Goal: Task Accomplishment & Management: Manage account settings

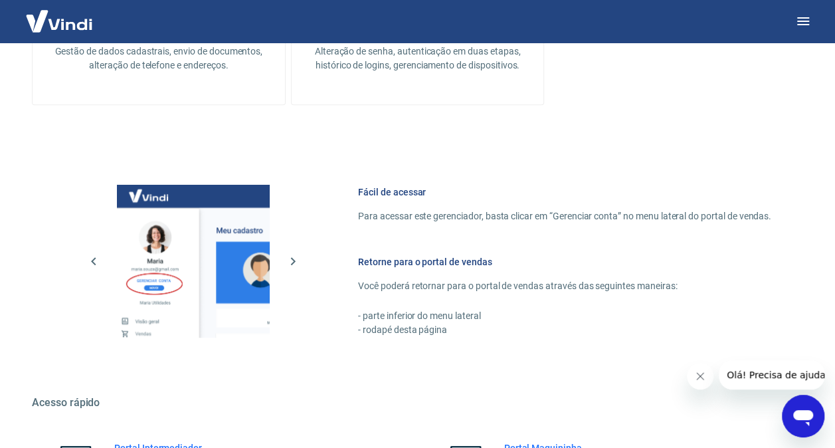
scroll to position [586, 0]
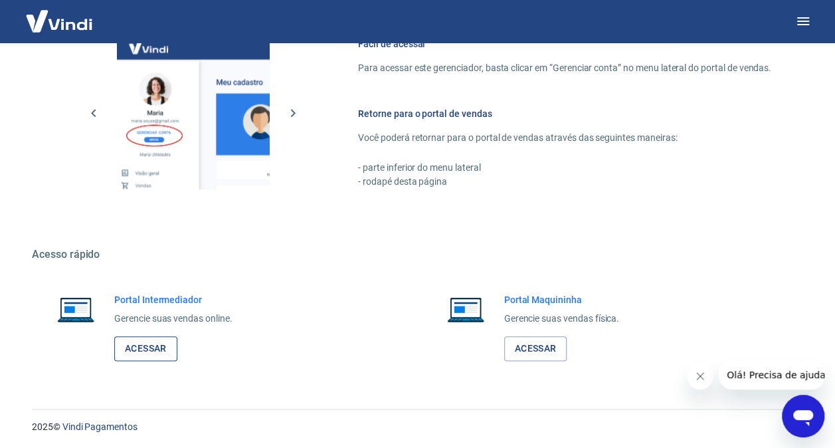
click at [147, 348] on link "Acessar" at bounding box center [145, 348] width 63 height 25
